Goal: Task Accomplishment & Management: Use online tool/utility

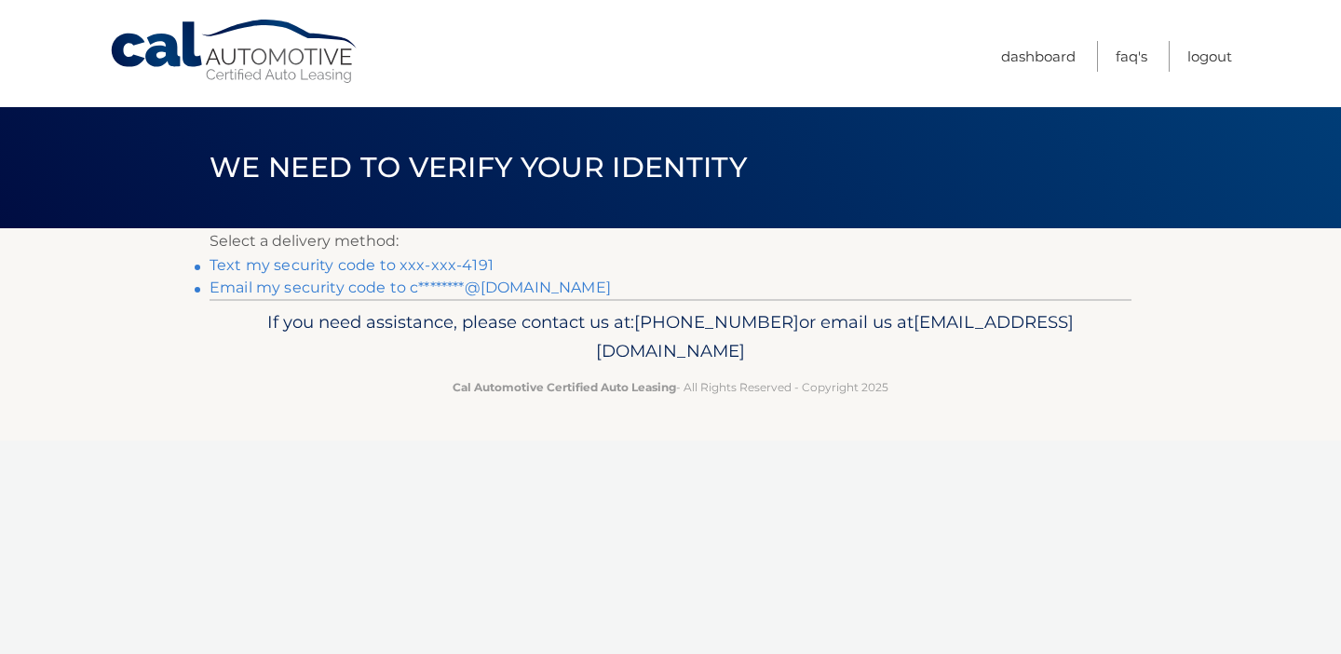
click at [446, 264] on link "Text my security code to xxx-xxx-4191" at bounding box center [351, 265] width 284 height 18
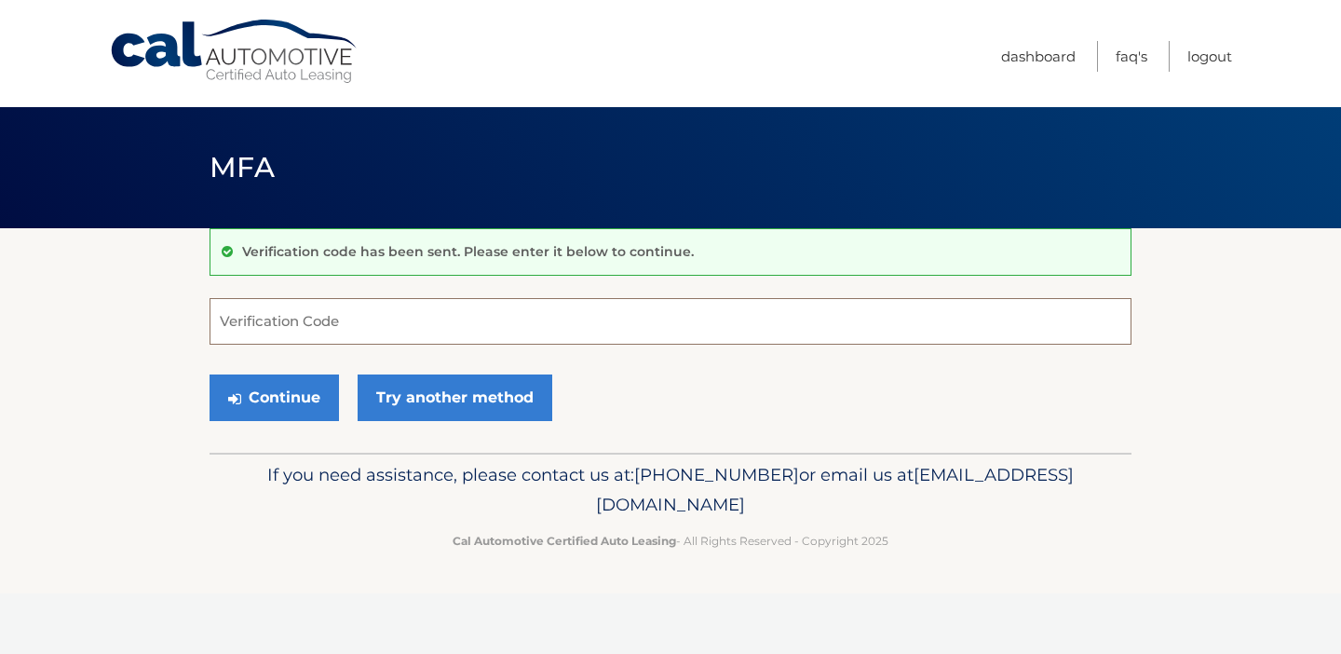
click at [303, 331] on input "Verification Code" at bounding box center [670, 321] width 922 height 47
paste input "875324"
type input "875324"
click at [278, 390] on button "Continue" at bounding box center [273, 397] width 129 height 47
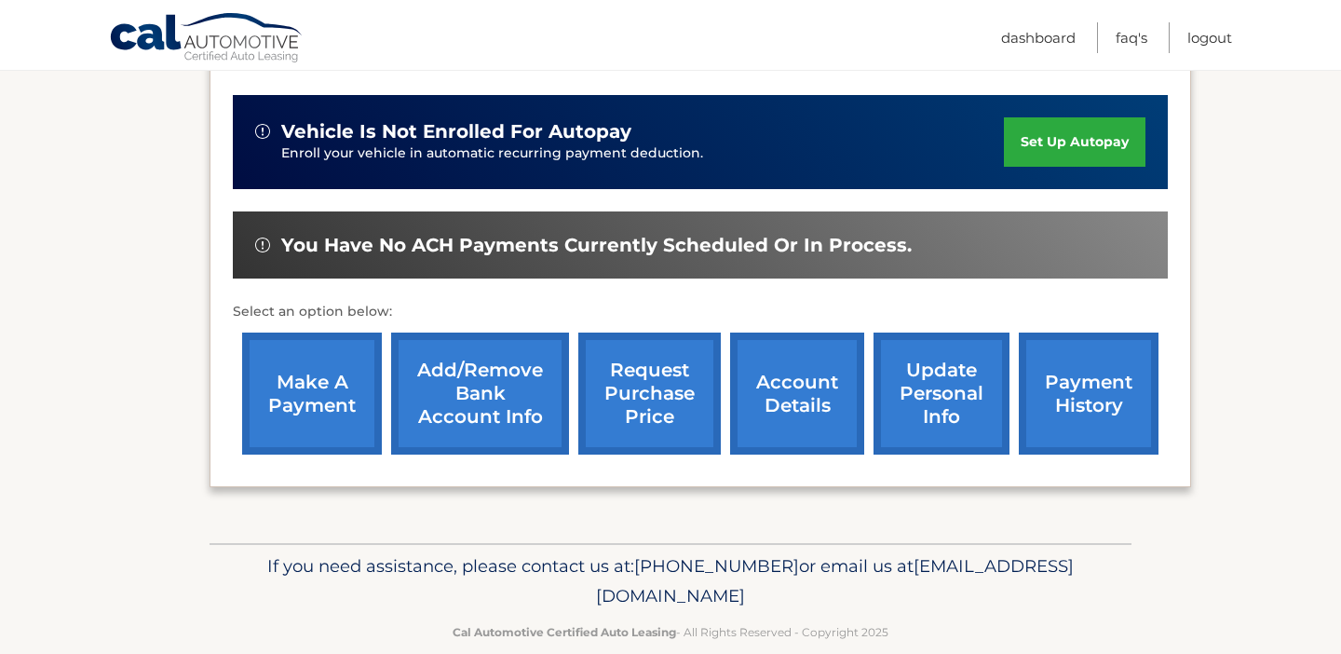
scroll to position [447, 0]
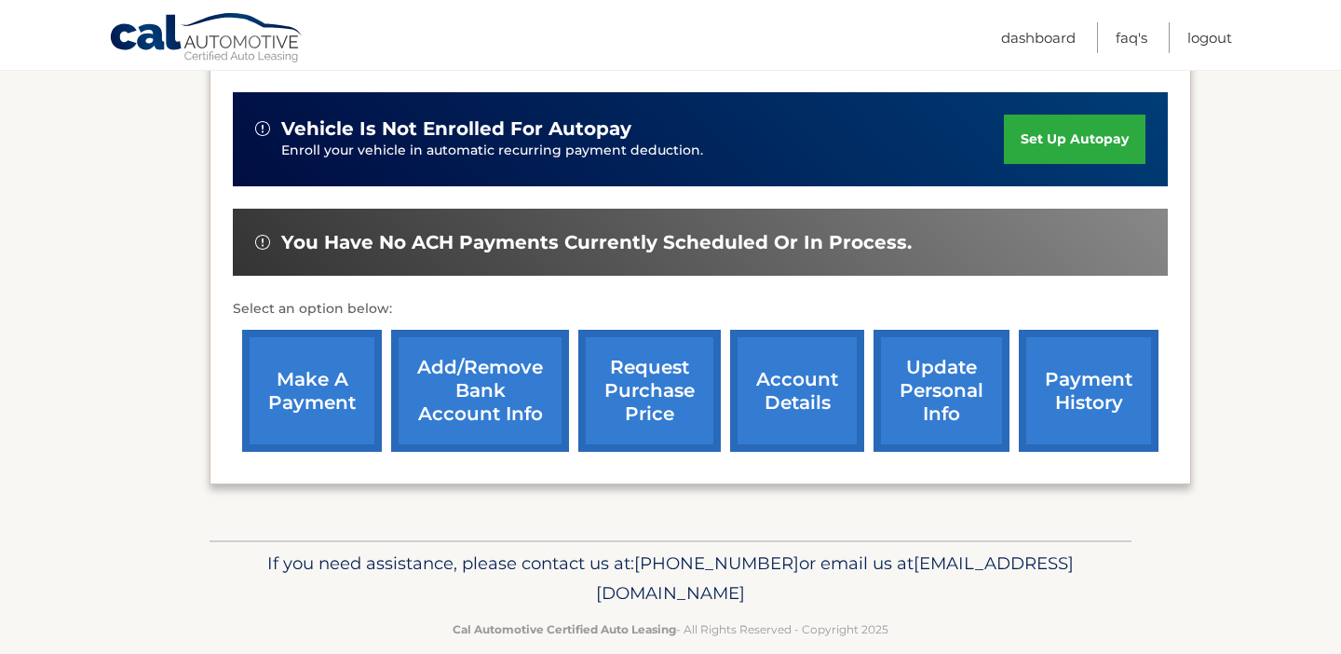
click at [314, 406] on link "make a payment" at bounding box center [312, 391] width 140 height 122
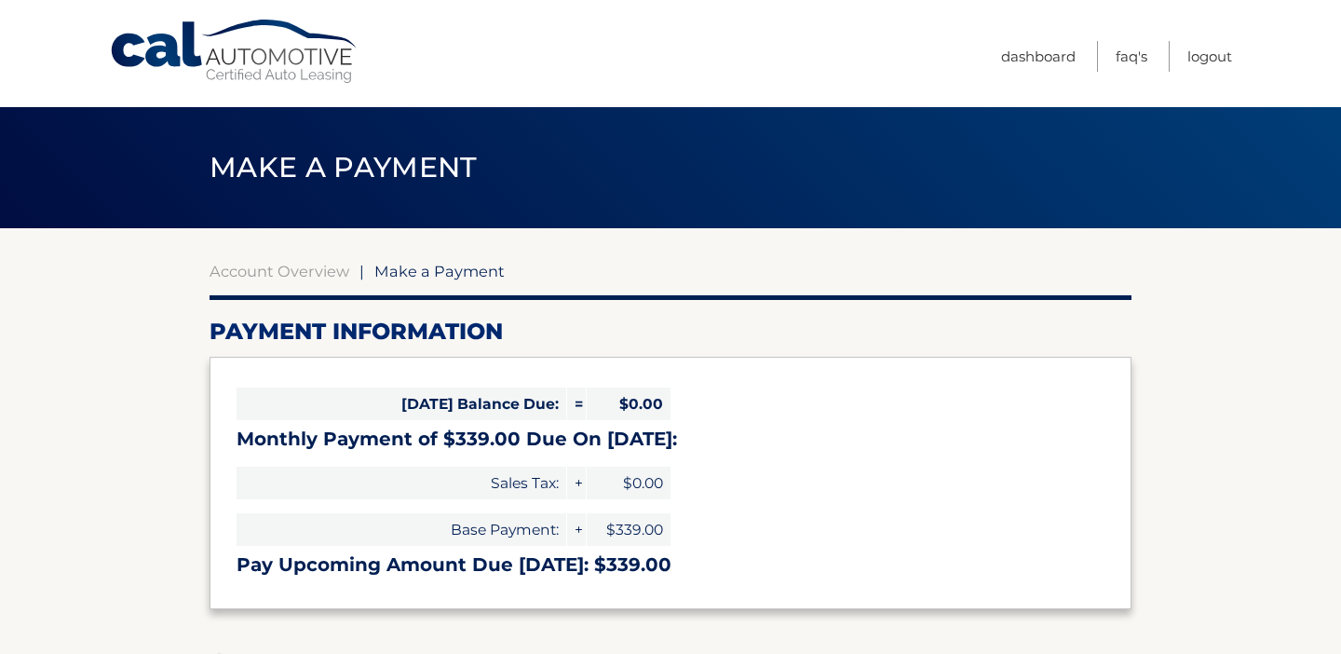
select select "ZTEzOThkMDItYmY3MC00ZmE2LWIxY2YtMWI1YzIyOWMxYjI4"
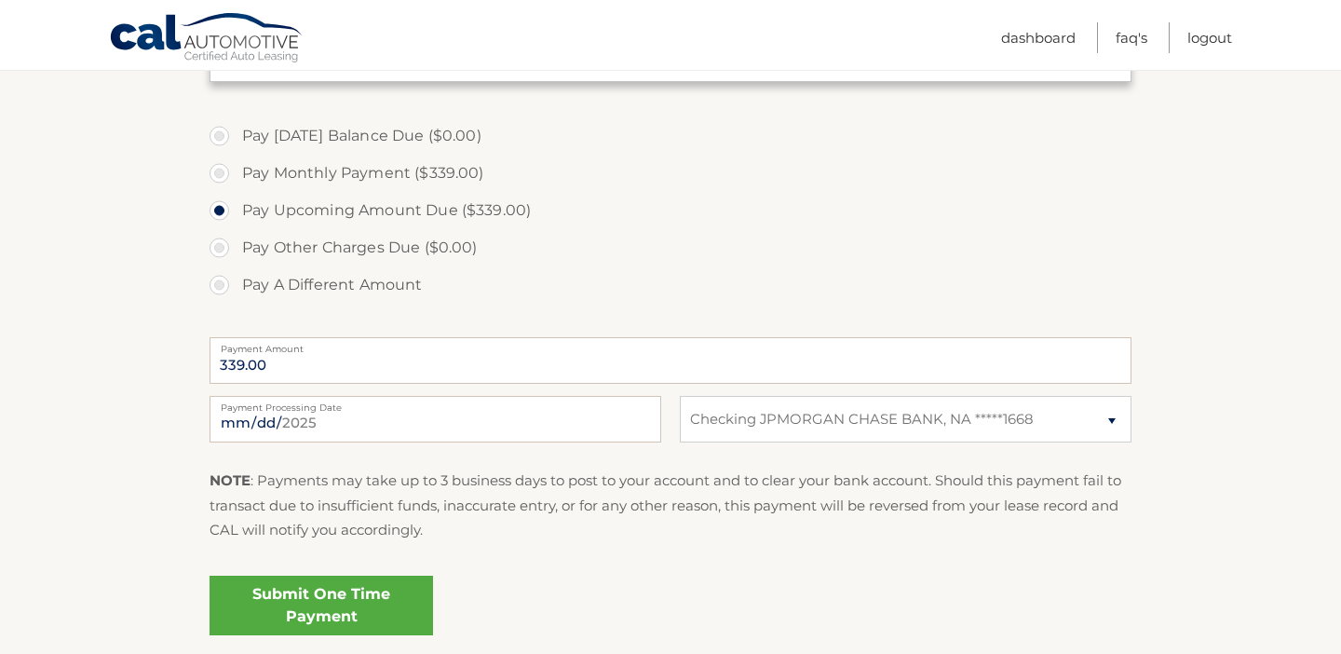
scroll to position [530, 0]
click at [265, 600] on link "Submit One Time Payment" at bounding box center [320, 603] width 223 height 60
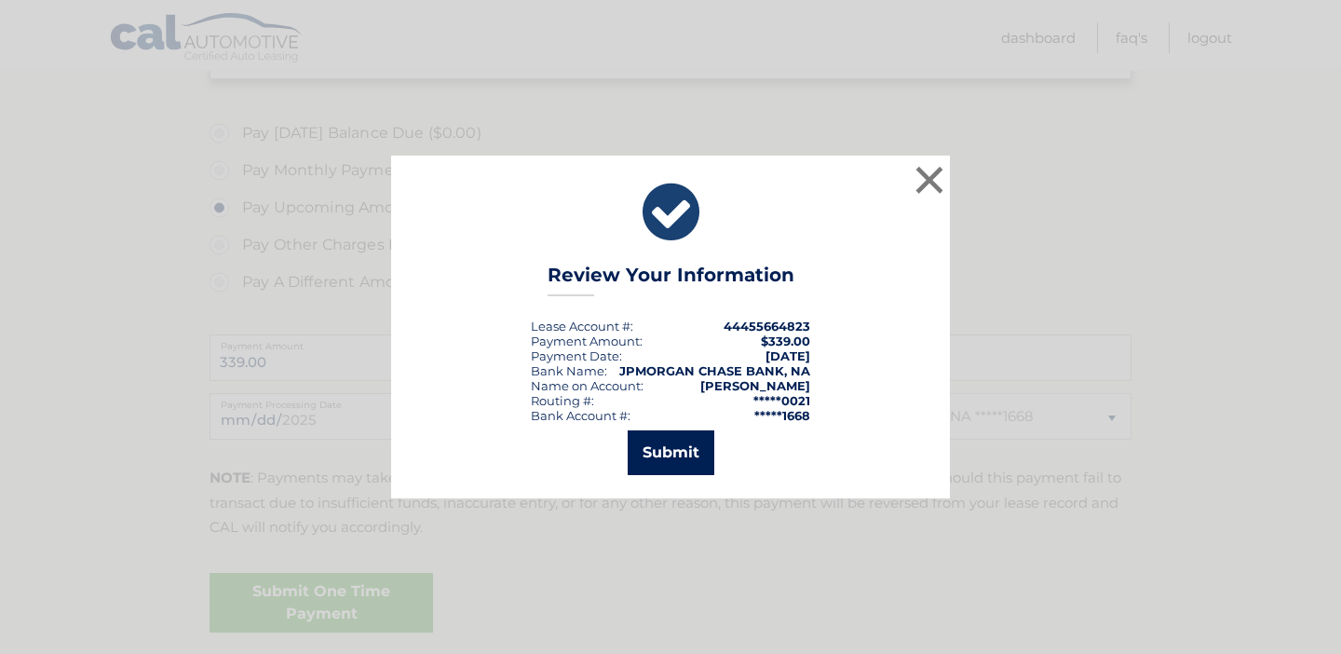
click at [670, 452] on button "Submit" at bounding box center [670, 452] width 87 height 45
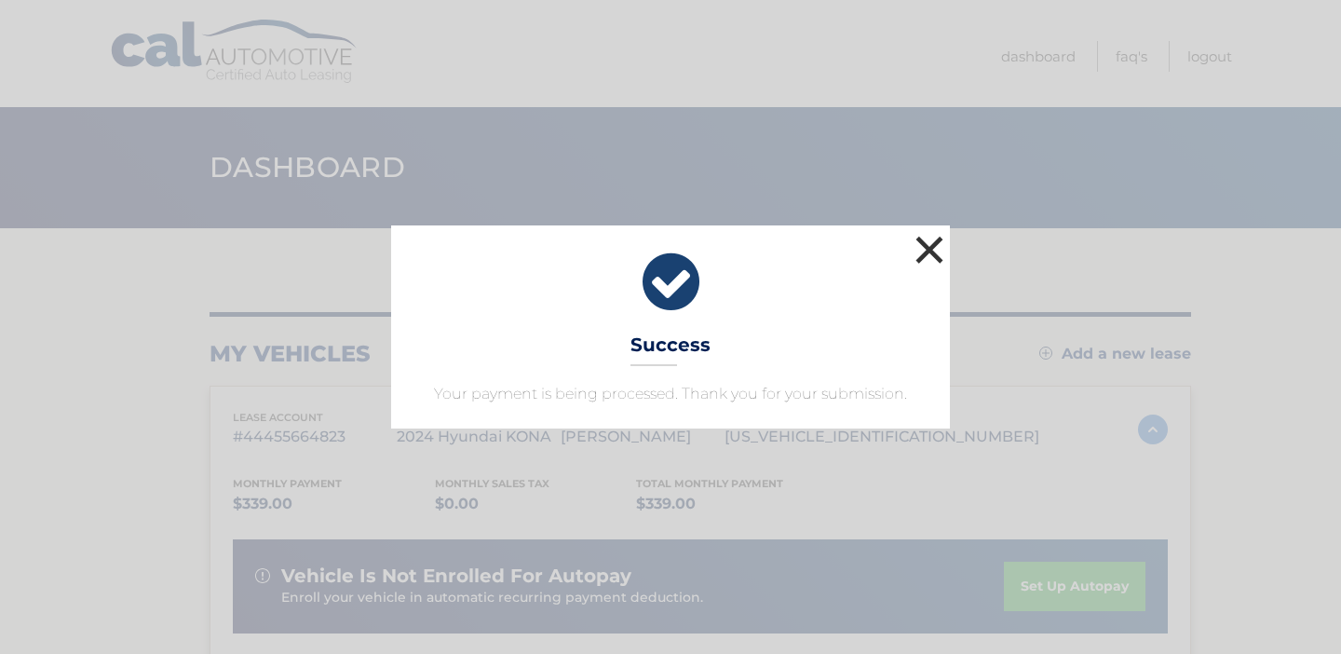
click at [926, 246] on button "×" at bounding box center [928, 249] width 37 height 37
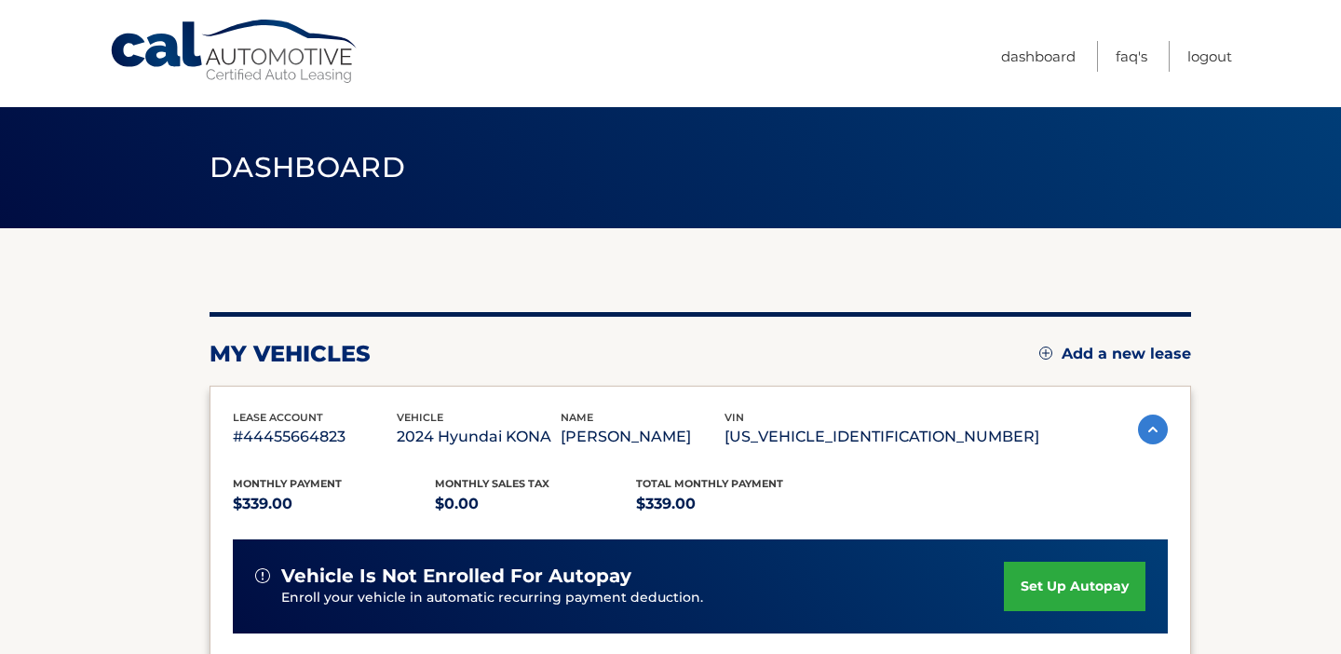
click at [156, 63] on link "Cal Automotive" at bounding box center [234, 52] width 251 height 66
